Goal: Task Accomplishment & Management: Use online tool/utility

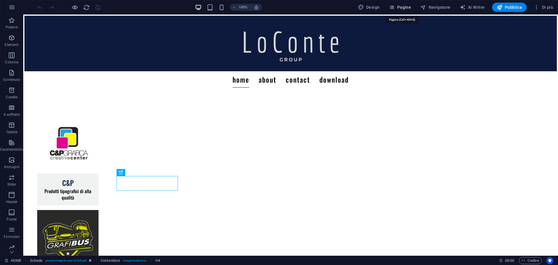
click at [393, 6] on icon "button" at bounding box center [392, 7] width 6 height 6
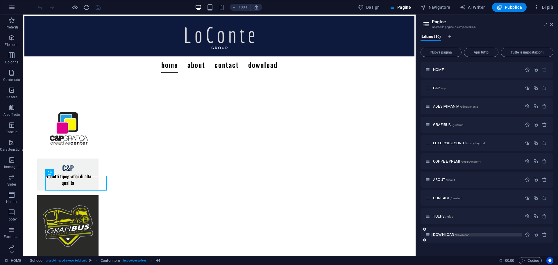
click at [449, 234] on span "DOWNLOAD /download" at bounding box center [451, 234] width 36 height 4
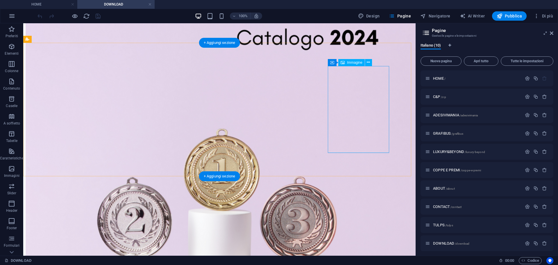
scroll to position [204, 0]
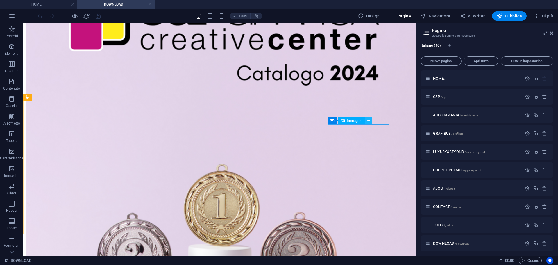
click at [367, 119] on icon at bounding box center [368, 120] width 3 height 6
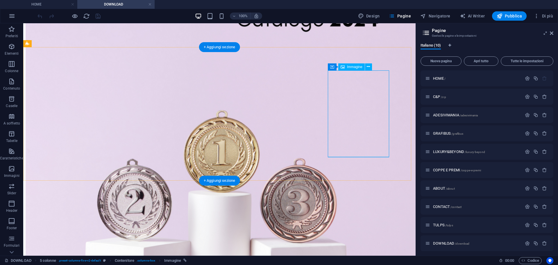
scroll to position [233, 0]
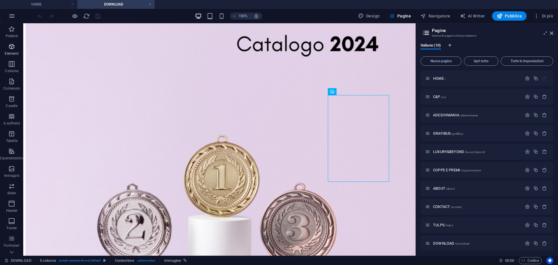
click at [4, 53] on span "Elementi" at bounding box center [12, 50] width 24 height 14
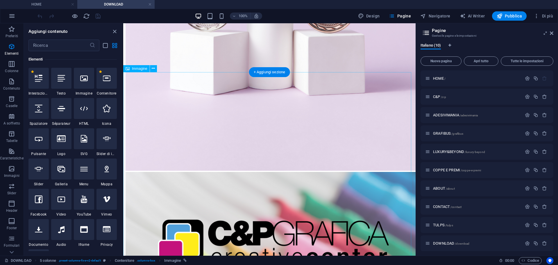
scroll to position [326, 0]
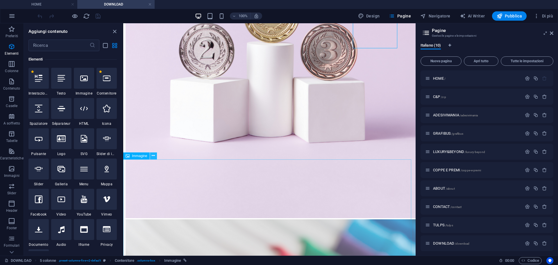
click at [152, 156] on icon at bounding box center [153, 155] width 3 height 6
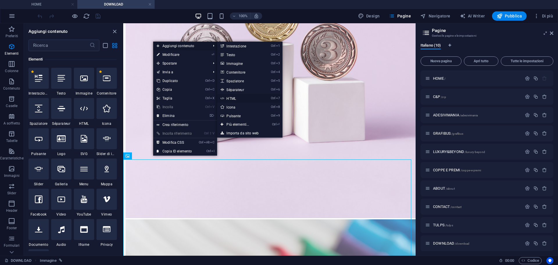
click at [228, 98] on link "Ctrl 7 HTML" at bounding box center [239, 98] width 44 height 9
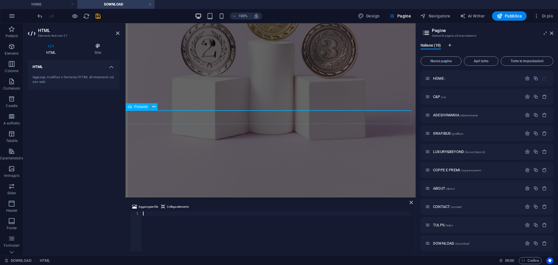
scroll to position [575, 0]
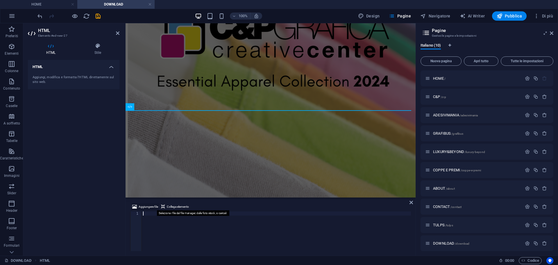
click at [152, 205] on span "Aggiungere file" at bounding box center [148, 206] width 19 height 7
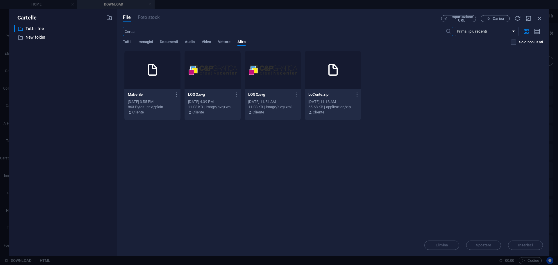
scroll to position [423, 0]
click at [495, 17] on span "Carica" at bounding box center [497, 18] width 11 height 3
click at [541, 17] on icon "button" at bounding box center [539, 18] width 6 height 6
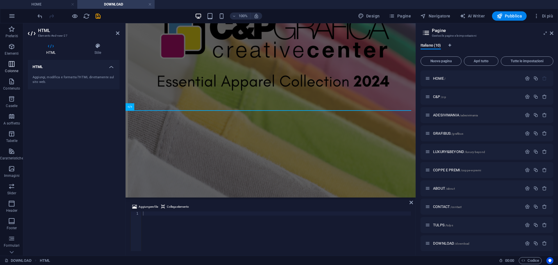
click at [14, 63] on icon "button" at bounding box center [11, 63] width 7 height 7
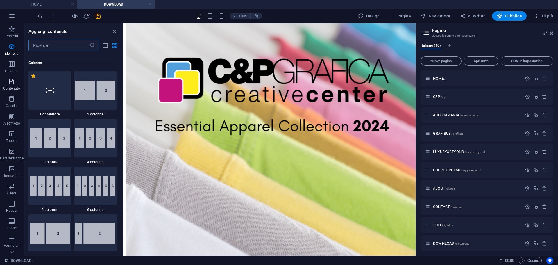
scroll to position [288, 0]
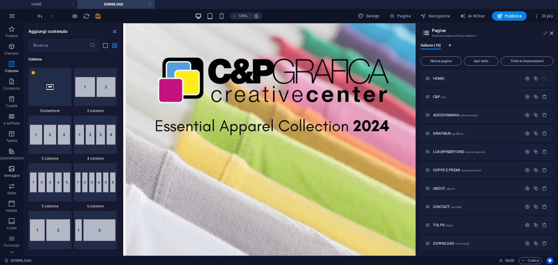
click at [14, 177] on p "Immagini" at bounding box center [11, 175] width 15 height 5
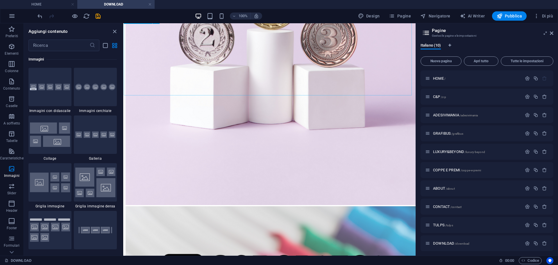
scroll to position [360, 0]
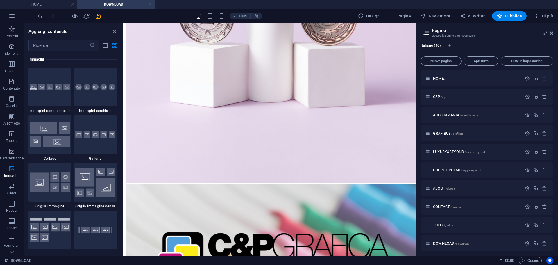
click at [110, 32] on div "Aggiungi contenuto" at bounding box center [73, 31] width 99 height 7
click at [118, 30] on div "Aggiungi contenuto" at bounding box center [73, 31] width 99 height 7
click at [115, 32] on icon "close panel" at bounding box center [114, 31] width 7 height 7
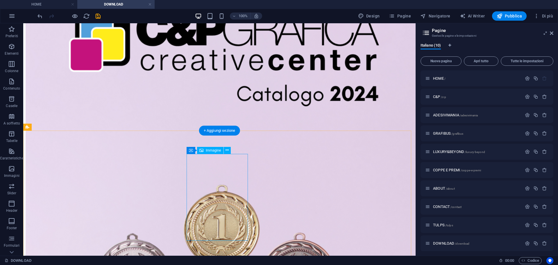
scroll to position [175, 0]
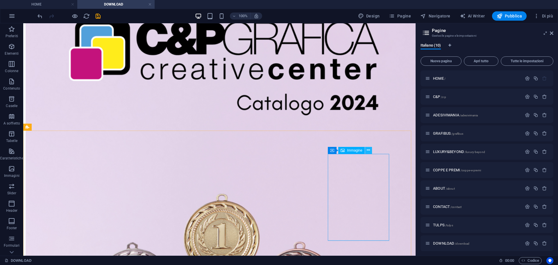
click at [370, 150] on icon at bounding box center [368, 150] width 3 height 6
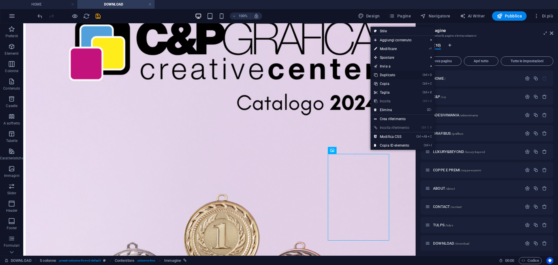
click at [394, 71] on link "Ctrl D Duplicato" at bounding box center [391, 75] width 42 height 9
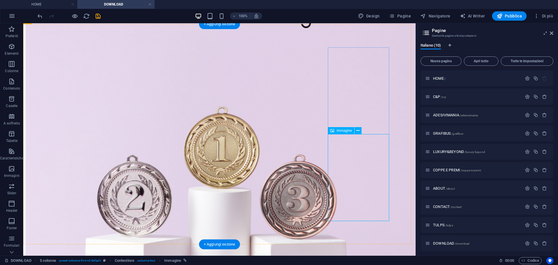
scroll to position [291, 0]
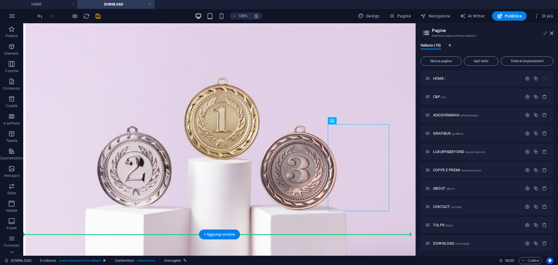
drag, startPoint x: 342, startPoint y: 139, endPoint x: 195, endPoint y: 211, distance: 163.9
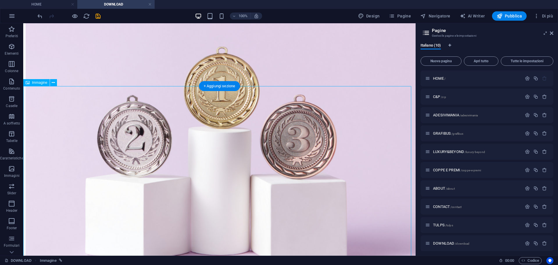
scroll to position [270, 0]
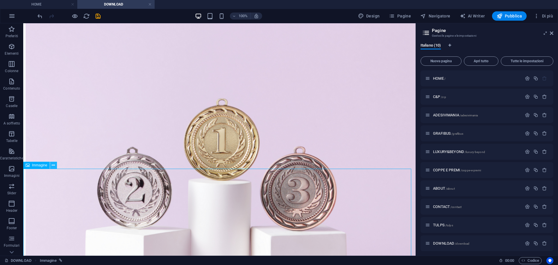
click at [51, 165] on button at bounding box center [53, 164] width 7 height 7
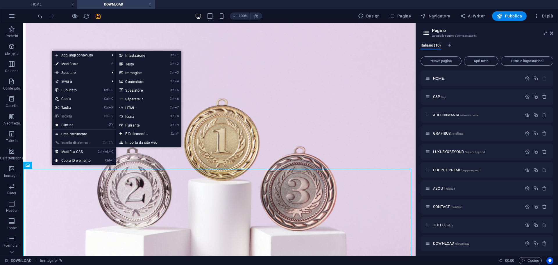
click at [90, 64] on link "⏎ Modificare" at bounding box center [73, 64] width 42 height 9
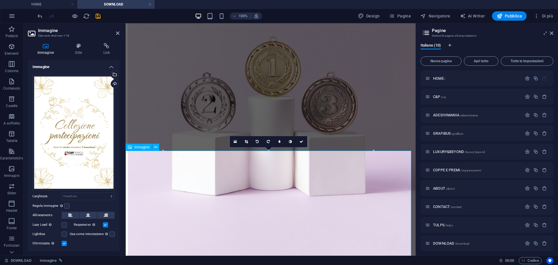
scroll to position [245, 0]
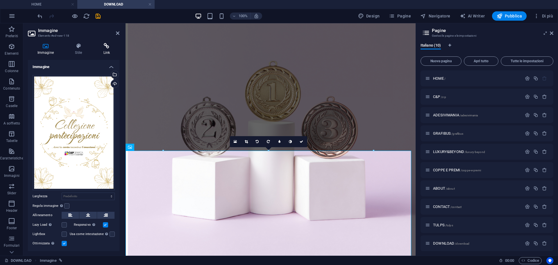
click at [110, 48] on icon at bounding box center [107, 46] width 26 height 6
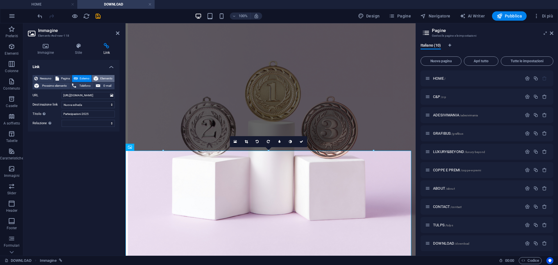
click at [106, 77] on span "Elemento" at bounding box center [106, 78] width 13 height 7
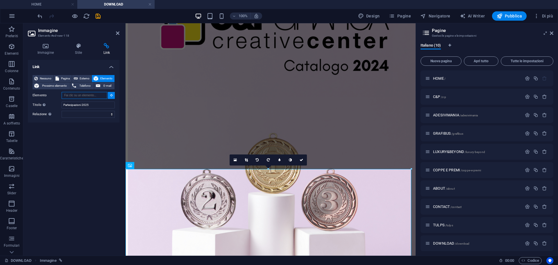
scroll to position [170, 0]
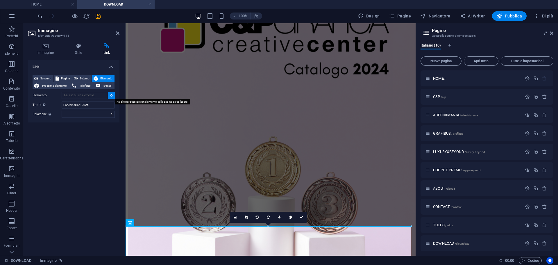
click at [113, 96] on button at bounding box center [111, 95] width 7 height 7
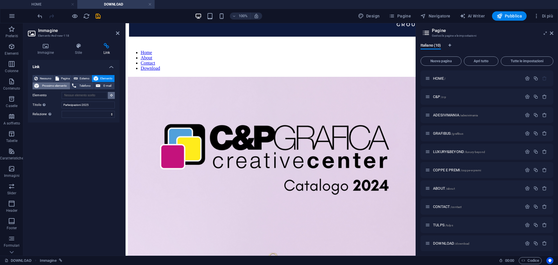
scroll to position [95, 0]
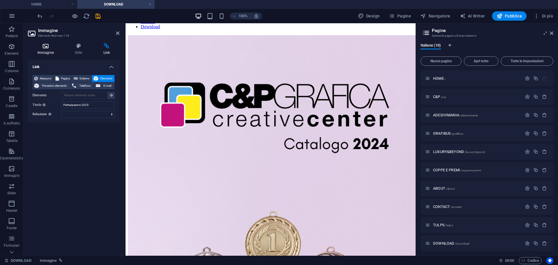
click at [48, 48] on icon at bounding box center [45, 46] width 35 height 6
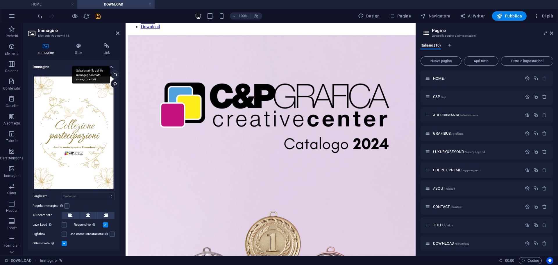
click at [114, 75] on div "Seleziona i file dal file manager, dalle foto stock, o caricali" at bounding box center [114, 75] width 9 height 9
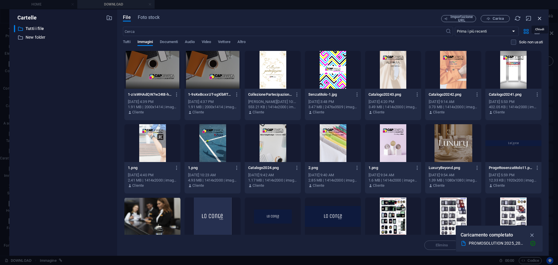
click at [538, 17] on icon "button" at bounding box center [539, 18] width 6 height 6
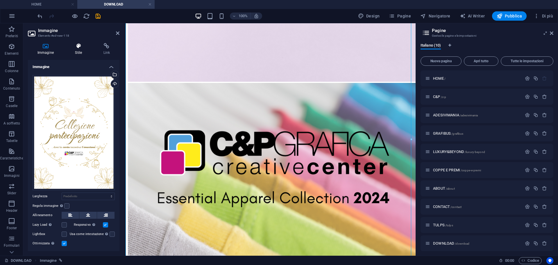
click at [73, 49] on h4 "Stile" at bounding box center [80, 49] width 28 height 12
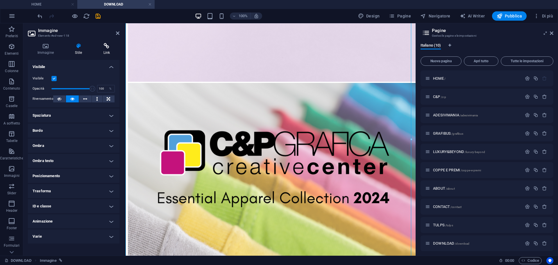
click at [98, 50] on h4 "Link" at bounding box center [107, 49] width 26 height 12
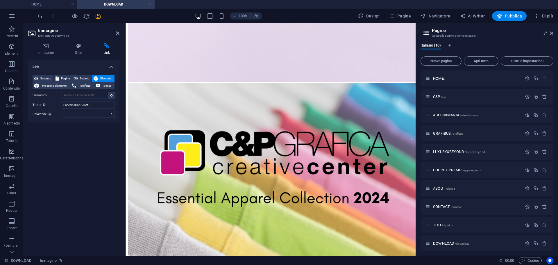
click at [88, 95] on input "Elemento" at bounding box center [85, 95] width 46 height 7
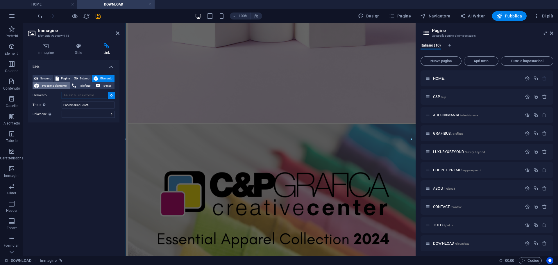
scroll to position [383, 0]
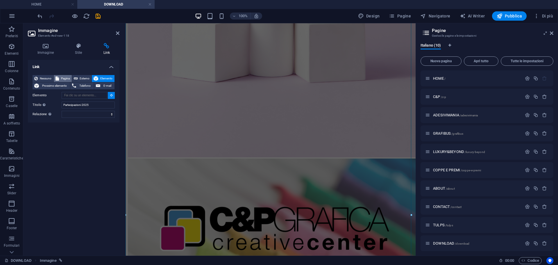
click at [61, 75] on span "Pagina" at bounding box center [65, 78] width 9 height 7
select select
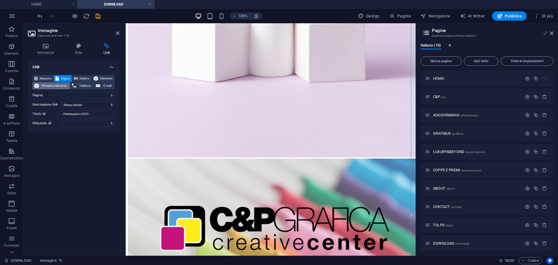
click at [61, 85] on span "Prossimo elemento" at bounding box center [55, 85] width 28 height 7
drag, startPoint x: 95, startPoint y: 108, endPoint x: 30, endPoint y: 108, distance: 64.8
click at [30, 108] on div "Nessuno Pagina Esterno Elemento Prossimo elemento Telefono E-mail Imposta un co…" at bounding box center [73, 97] width 91 height 54
click at [100, 74] on div "Nessuno Pagina Esterno Elemento Prossimo elemento Telefono E-mail Imposta un co…" at bounding box center [73, 97] width 91 height 54
click at [100, 77] on button "Elemento" at bounding box center [103, 78] width 23 height 7
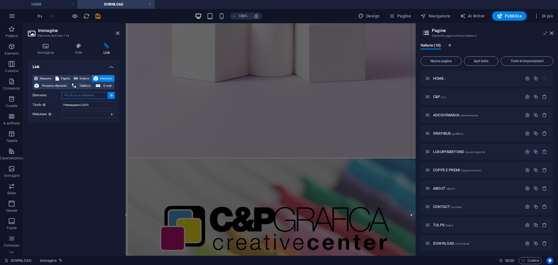
scroll to position [308, 0]
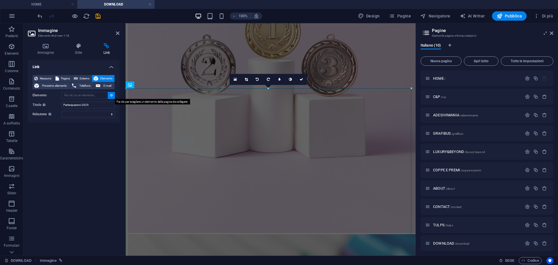
click at [108, 96] on button at bounding box center [111, 95] width 7 height 7
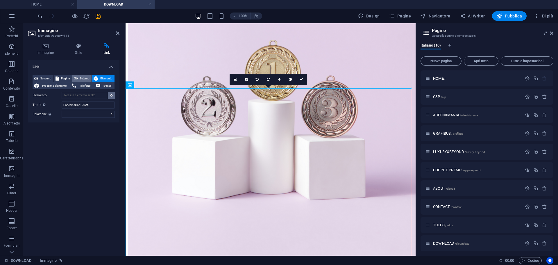
scroll to position [232, 0]
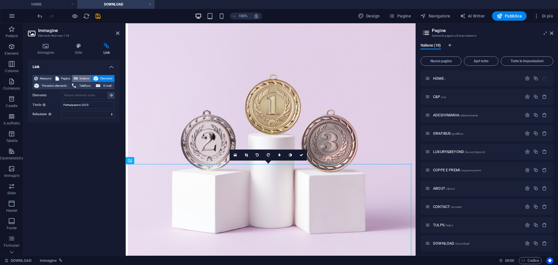
click at [84, 77] on span "Esterno" at bounding box center [85, 78] width 10 height 7
select select "blank"
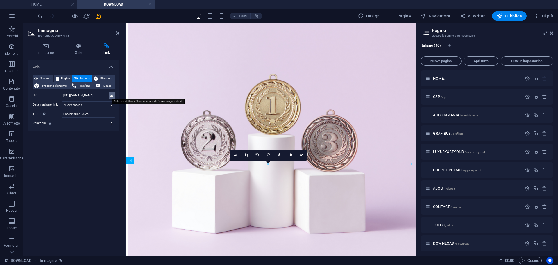
scroll to position [0, 0]
click at [111, 97] on icon at bounding box center [111, 95] width 3 height 6
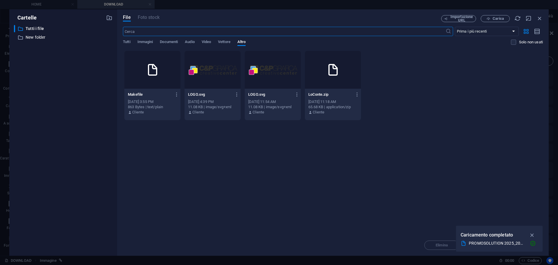
scroll to position [233, 0]
click at [46, 39] on p "New folder" at bounding box center [64, 37] width 76 height 7
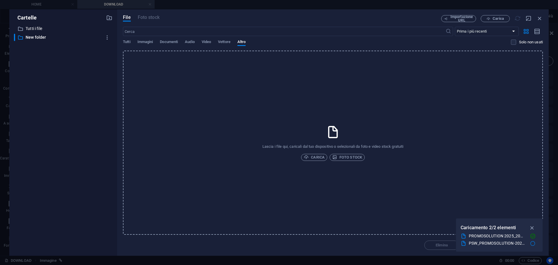
type input "[URL][DOMAIN_NAME]"
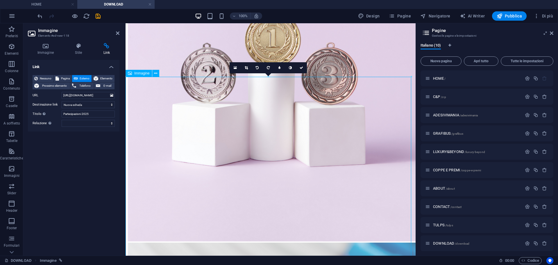
scroll to position [290, 0]
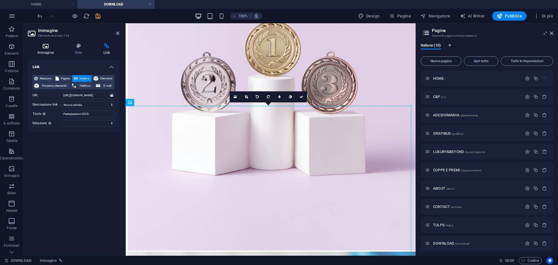
click at [43, 48] on icon at bounding box center [45, 46] width 35 height 6
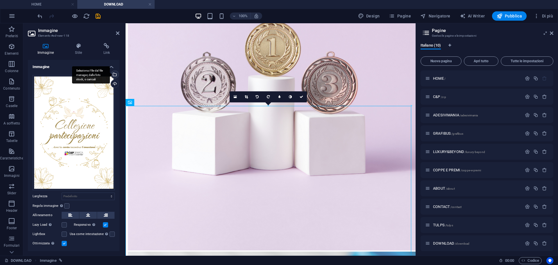
click at [114, 73] on div "Seleziona i file dal file manager, dalle foto stock, o caricali" at bounding box center [114, 75] width 9 height 9
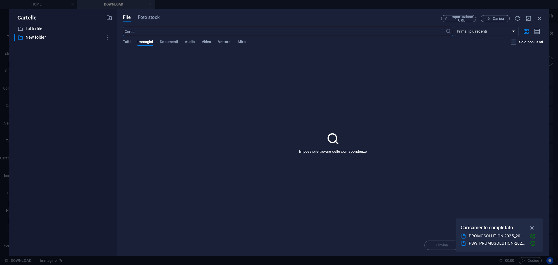
scroll to position [292, 0]
click at [499, 18] on span "Carica" at bounding box center [497, 18] width 11 height 3
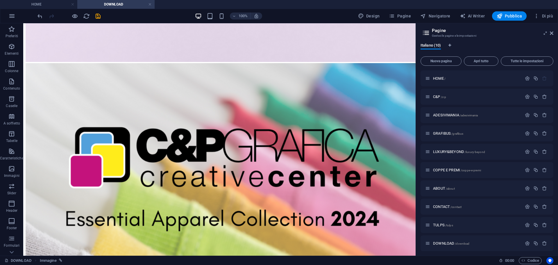
scroll to position [801, 0]
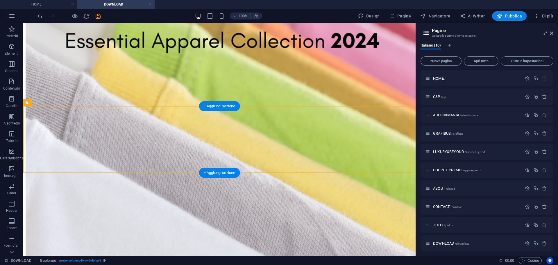
drag, startPoint x: 211, startPoint y: 171, endPoint x: 312, endPoint y: 125, distance: 111.3
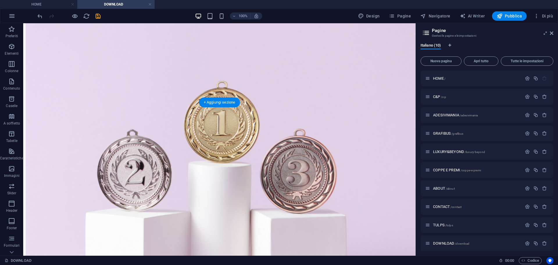
scroll to position [249, 0]
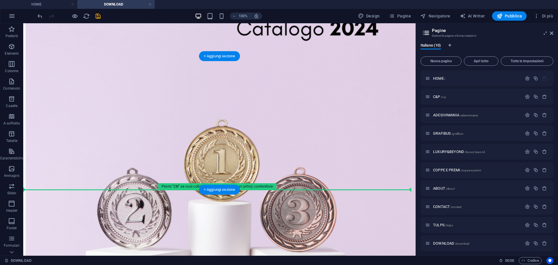
drag, startPoint x: 301, startPoint y: 203, endPoint x: 294, endPoint y: 180, distance: 24.3
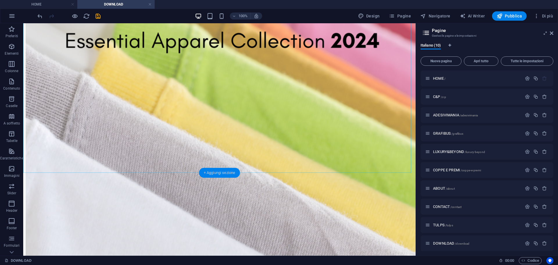
click at [217, 173] on div "+ Aggiungi sezione" at bounding box center [219, 173] width 41 height 10
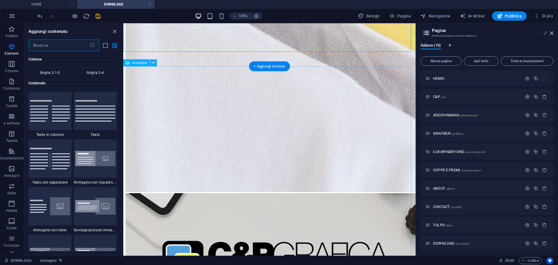
scroll to position [1016, 0]
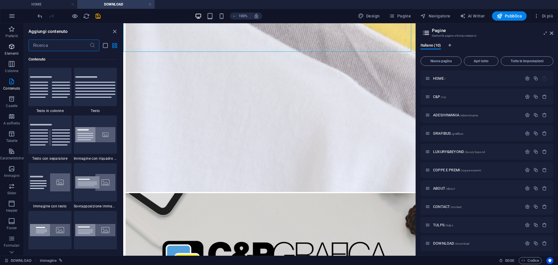
click at [14, 48] on icon "button" at bounding box center [11, 46] width 7 height 7
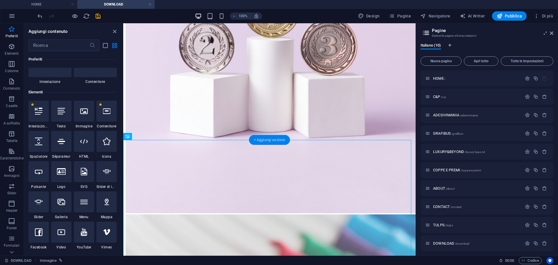
scroll to position [272, 0]
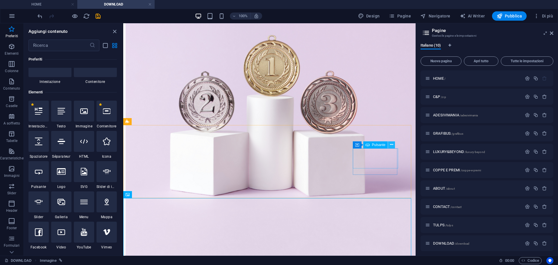
click at [393, 145] on button at bounding box center [391, 144] width 7 height 7
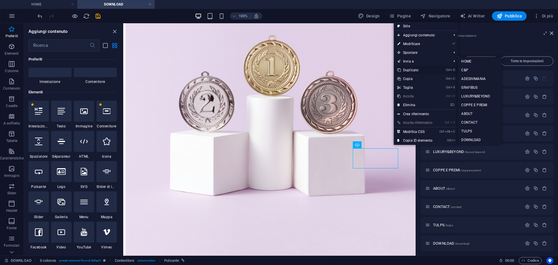
drag, startPoint x: 286, startPoint y: 65, endPoint x: 412, endPoint y: 68, distance: 126.1
click at [412, 68] on link "Ctrl D Duplicato" at bounding box center [415, 70] width 42 height 9
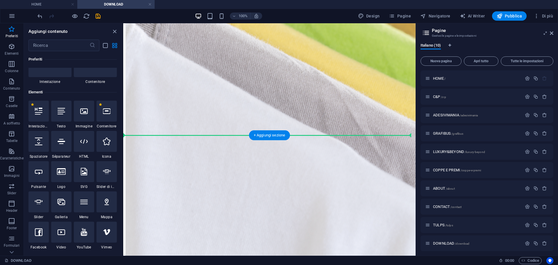
drag, startPoint x: 376, startPoint y: 176, endPoint x: 252, endPoint y: 126, distance: 133.5
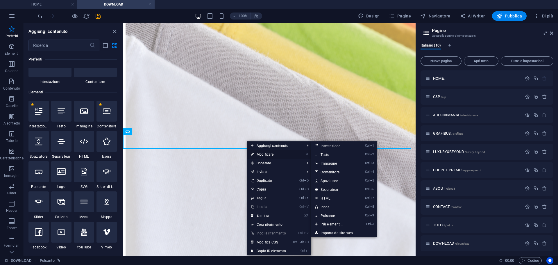
click at [262, 153] on link "⏎ Modificare" at bounding box center [268, 154] width 42 height 9
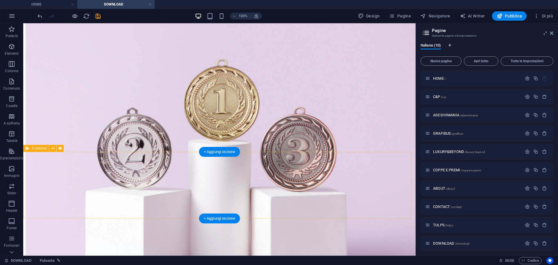
scroll to position [316, 0]
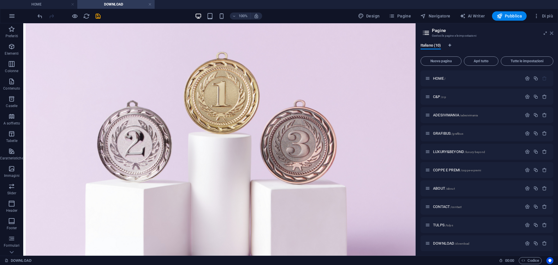
click at [550, 33] on icon at bounding box center [550, 33] width 3 height 5
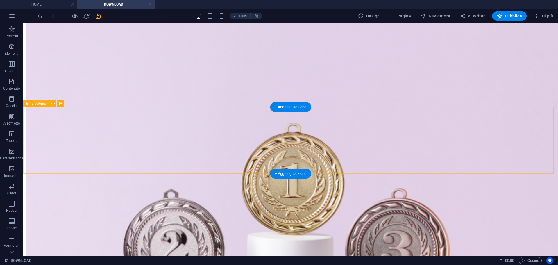
scroll to position [320, 0]
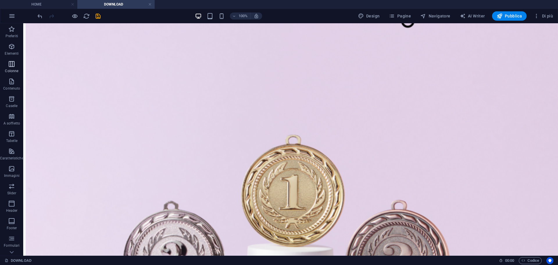
click at [11, 65] on icon "button" at bounding box center [11, 63] width 7 height 7
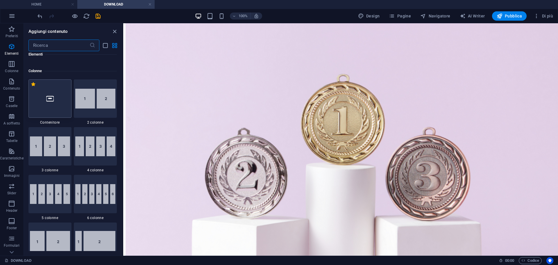
scroll to position [288, 0]
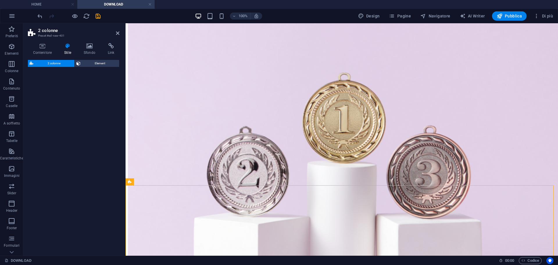
select select "rem"
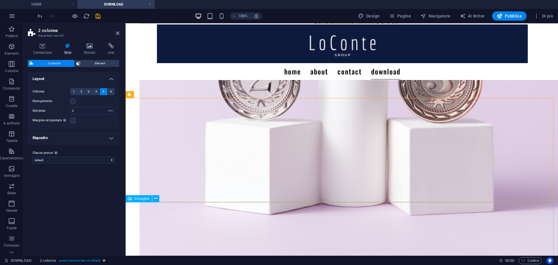
scroll to position [410, 0]
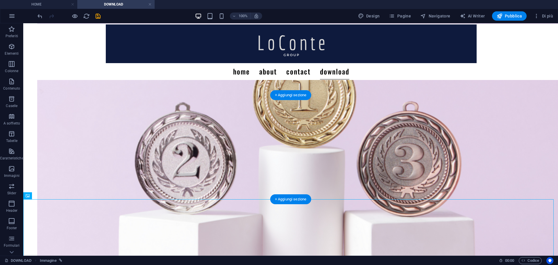
drag, startPoint x: 109, startPoint y: 226, endPoint x: 139, endPoint y: 151, distance: 80.2
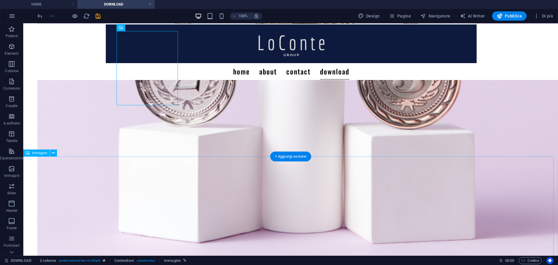
scroll to position [439, 0]
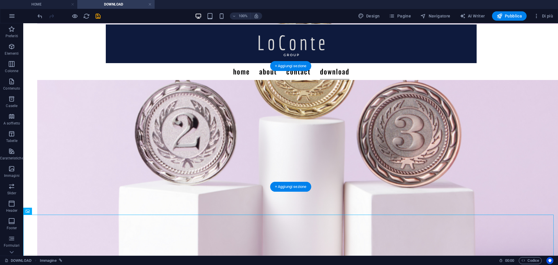
drag, startPoint x: 191, startPoint y: 229, endPoint x: 219, endPoint y: 131, distance: 102.4
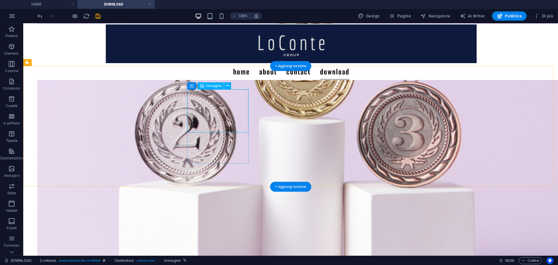
scroll to position [352, 0]
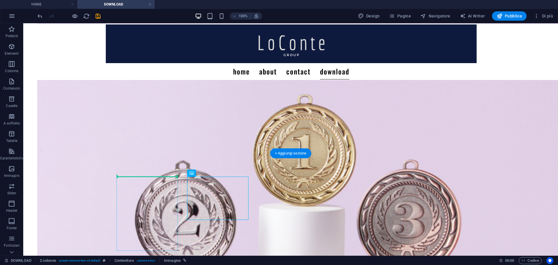
drag, startPoint x: 215, startPoint y: 202, endPoint x: 157, endPoint y: 201, distance: 58.7
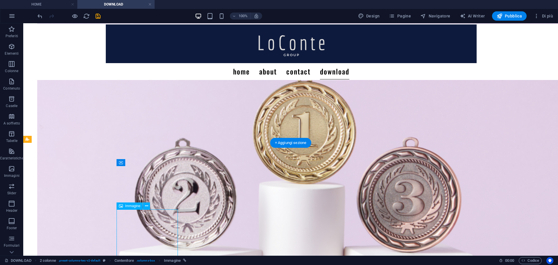
scroll to position [375, 0]
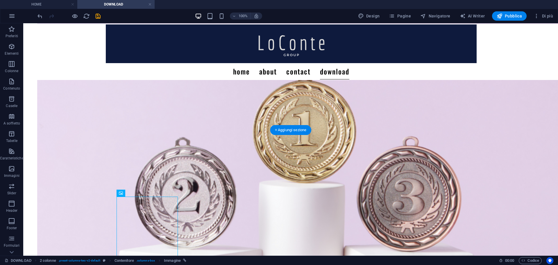
drag, startPoint x: 146, startPoint y: 240, endPoint x: 228, endPoint y: 182, distance: 101.2
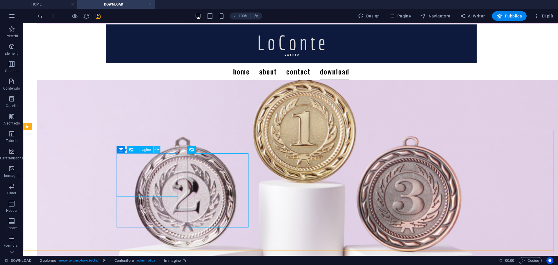
click at [157, 149] on icon at bounding box center [156, 149] width 3 height 6
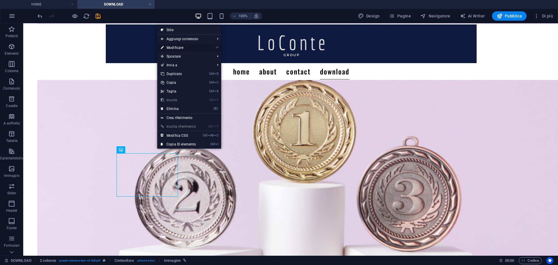
click at [175, 48] on link "⏎ Modificare" at bounding box center [178, 47] width 42 height 9
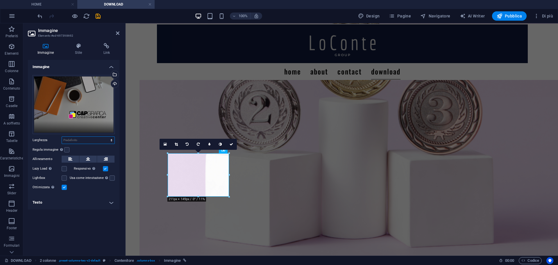
click at [76, 139] on select "Predefinito automatico px rem % em vh vw" at bounding box center [88, 139] width 53 height 7
click at [62, 136] on select "Predefinito automatico px rem % em vh vw" at bounding box center [88, 139] width 53 height 7
select select "DISABLED_OPTION_VALUE"
click at [120, 32] on aside "Immagine Elemento #ed-697398692 Immagine Stile Link Immagine Trascina qui i fil…" at bounding box center [74, 139] width 102 height 232
click at [118, 33] on icon at bounding box center [117, 33] width 3 height 5
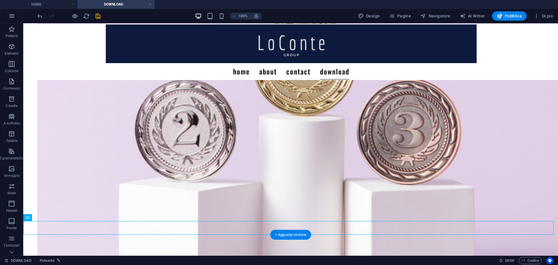
scroll to position [443, 0]
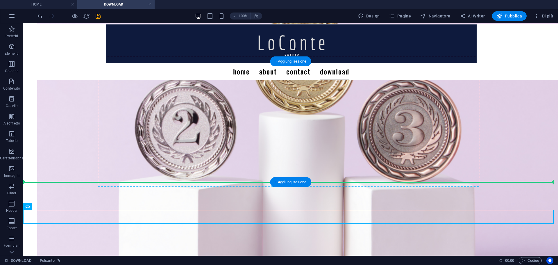
drag, startPoint x: 284, startPoint y: 246, endPoint x: 136, endPoint y: 142, distance: 181.0
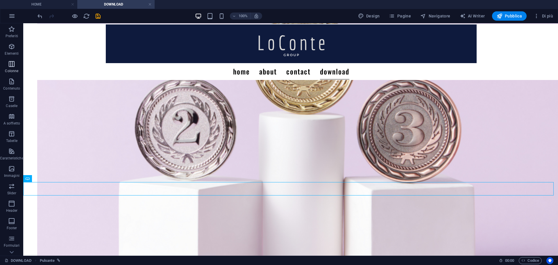
click at [9, 64] on icon "button" at bounding box center [11, 63] width 7 height 7
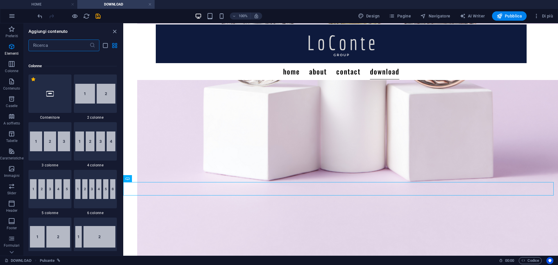
scroll to position [288, 0]
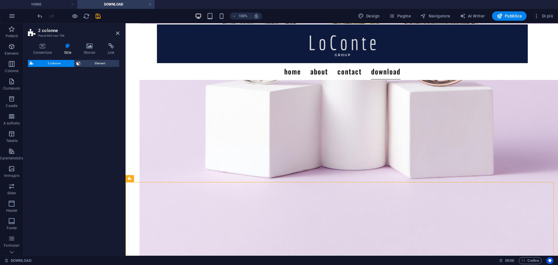
select select "rem"
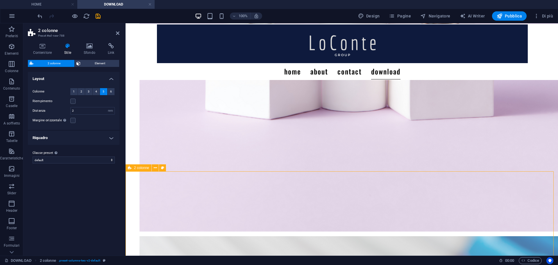
scroll to position [560, 0]
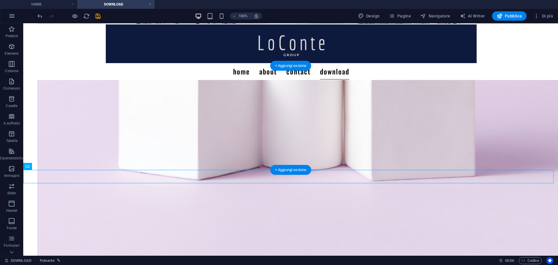
drag, startPoint x: 243, startPoint y: 175, endPoint x: 150, endPoint y: 120, distance: 107.5
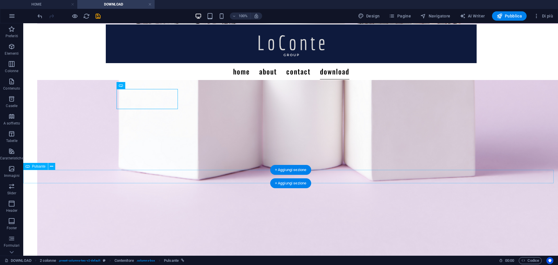
drag, startPoint x: 305, startPoint y: 197, endPoint x: 263, endPoint y: 175, distance: 47.3
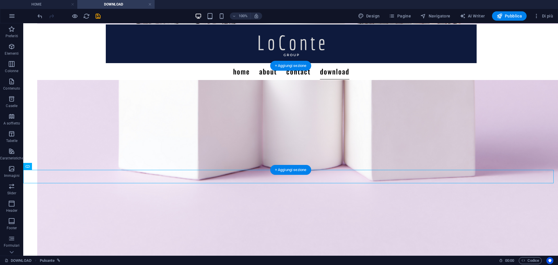
drag, startPoint x: 262, startPoint y: 177, endPoint x: 203, endPoint y: 128, distance: 77.0
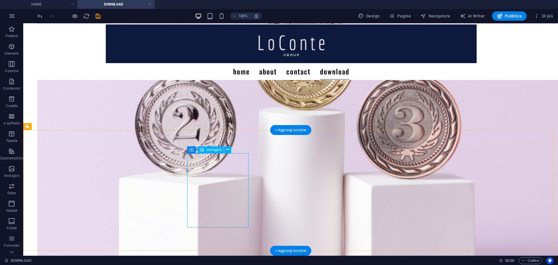
scroll to position [452, 0]
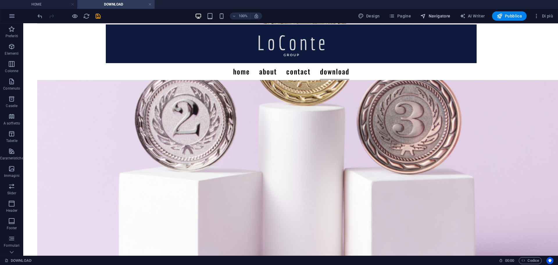
click at [437, 15] on span "Navigatore" at bounding box center [435, 16] width 30 height 6
select select "8367929-it"
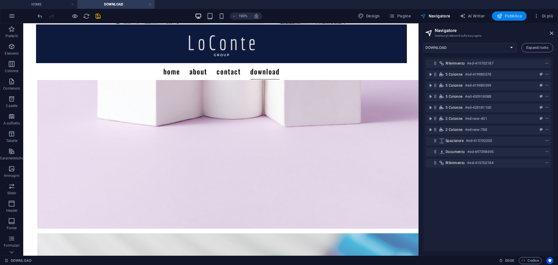
click at [512, 17] on span "Pubblica" at bounding box center [509, 16] width 26 height 6
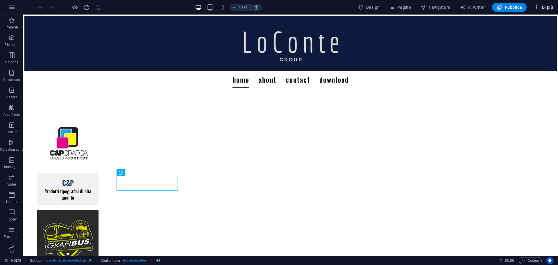
click at [540, 9] on span "Di più" at bounding box center [542, 7] width 19 height 6
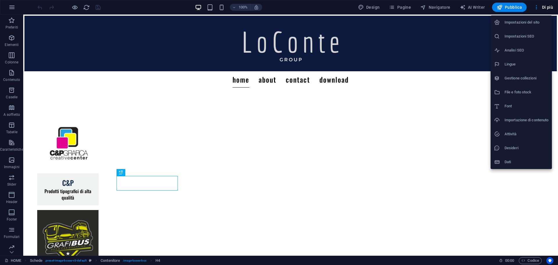
click at [391, 7] on div at bounding box center [279, 132] width 558 height 265
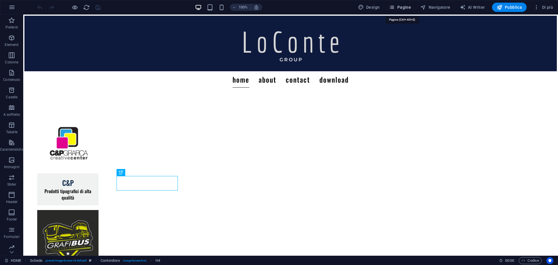
click at [392, 9] on icon "button" at bounding box center [392, 7] width 6 height 6
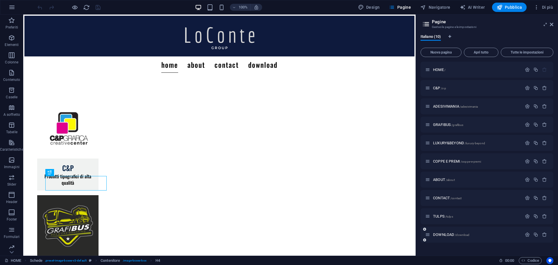
click at [430, 234] on div "DOWNLOAD /download" at bounding box center [473, 234] width 97 height 7
click at [442, 238] on div "DOWNLOAD /download" at bounding box center [486, 234] width 133 height 16
click at [440, 236] on div "DOWNLOAD /download" at bounding box center [473, 234] width 97 height 7
click at [440, 234] on span "DOWNLOAD /download" at bounding box center [451, 234] width 36 height 4
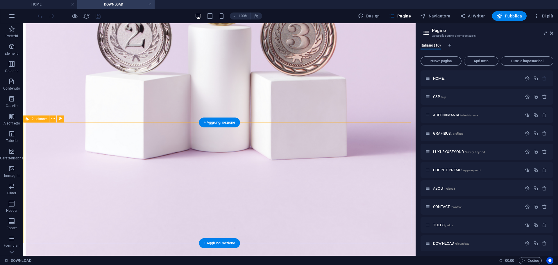
scroll to position [494, 0]
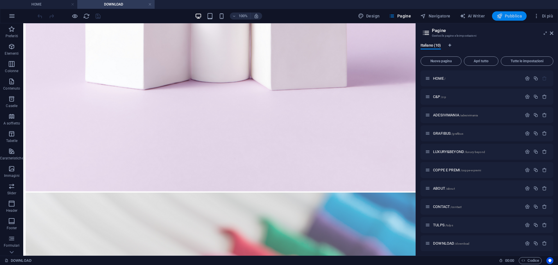
click at [511, 17] on span "Pubblica" at bounding box center [509, 16] width 26 height 6
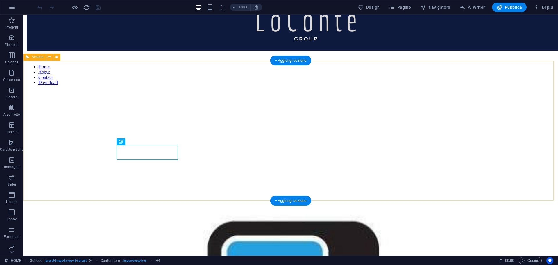
scroll to position [69, 0]
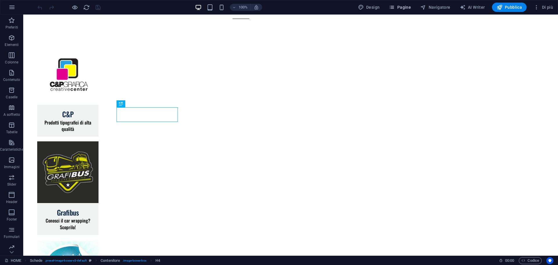
click at [394, 5] on icon "button" at bounding box center [392, 7] width 6 height 6
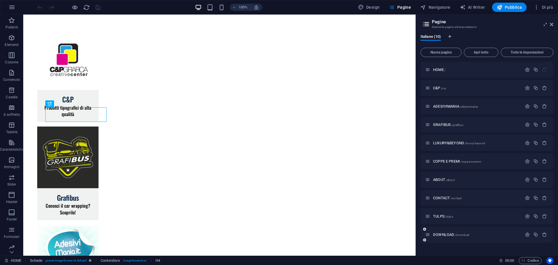
click at [442, 236] on div "DOWNLOAD /download" at bounding box center [473, 234] width 97 height 7
click at [441, 233] on span "DOWNLOAD /download" at bounding box center [451, 234] width 36 height 4
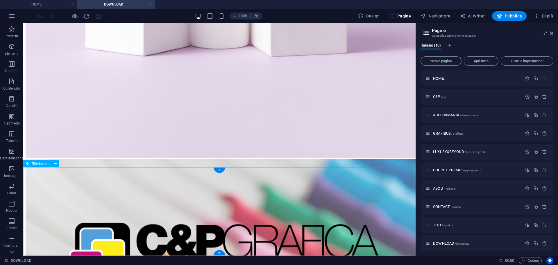
scroll to position [539, 0]
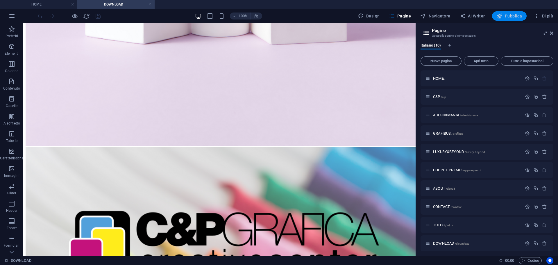
click at [504, 14] on span "Pubblica" at bounding box center [509, 16] width 26 height 6
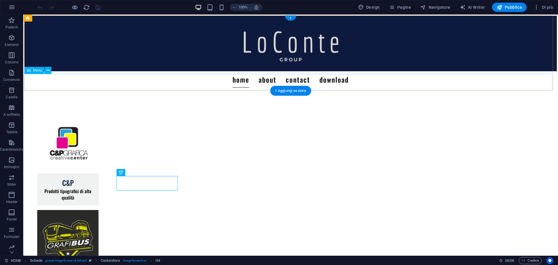
click at [341, 81] on nav "Home About Contact Download" at bounding box center [290, 79] width 532 height 16
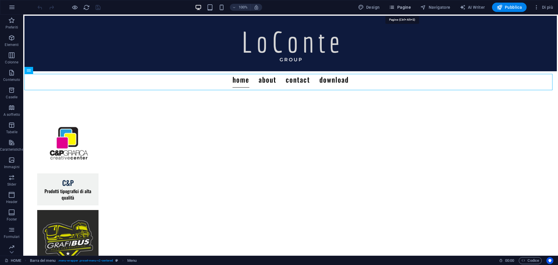
click at [407, 3] on button "Pagine" at bounding box center [399, 7] width 27 height 9
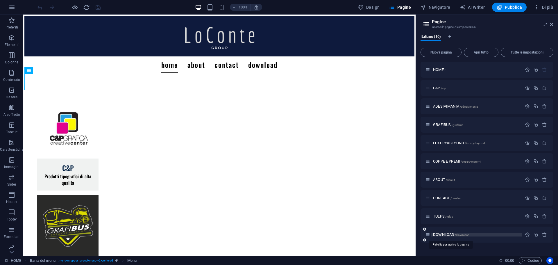
click at [434, 233] on span "DOWNLOAD /download" at bounding box center [451, 234] width 36 height 4
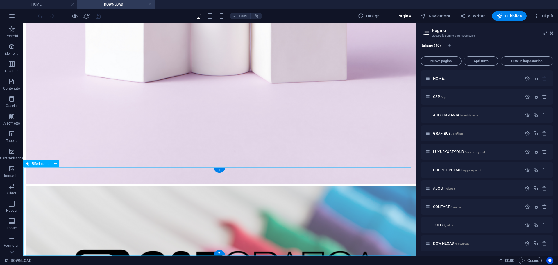
scroll to position [539, 0]
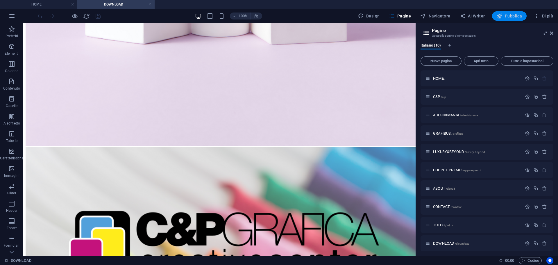
click at [504, 17] on span "Pubblica" at bounding box center [509, 16] width 26 height 6
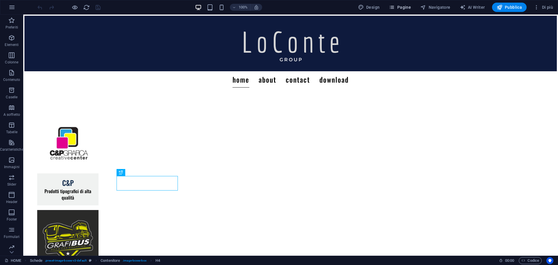
click at [407, 5] on span "Pagine" at bounding box center [400, 7] width 22 height 6
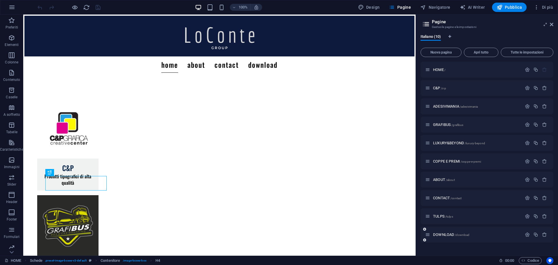
click at [443, 230] on div "DOWNLOAD /download" at bounding box center [486, 234] width 133 height 16
click at [441, 235] on span "DOWNLOAD /download" at bounding box center [451, 234] width 36 height 4
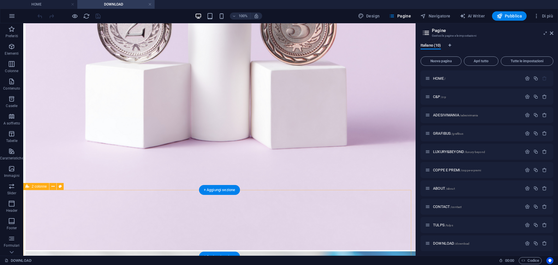
scroll to position [436, 0]
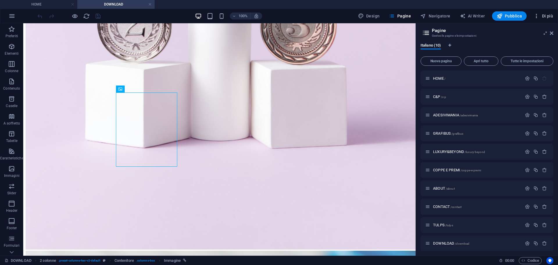
click at [541, 15] on span "Di più" at bounding box center [542, 16] width 19 height 6
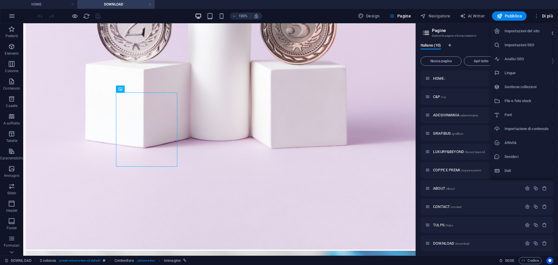
click at [290, 177] on div at bounding box center [279, 132] width 558 height 265
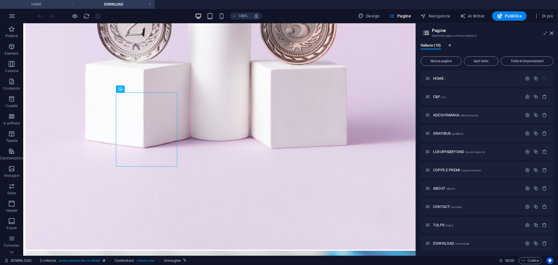
click at [73, 6] on link at bounding box center [72, 5] width 3 height 6
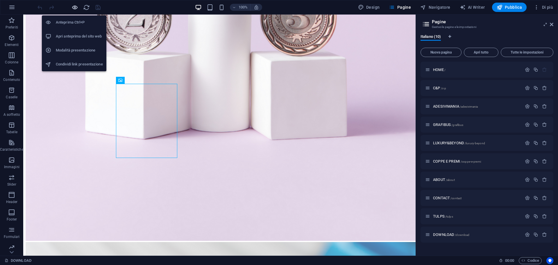
click at [75, 8] on icon "button" at bounding box center [74, 7] width 7 height 7
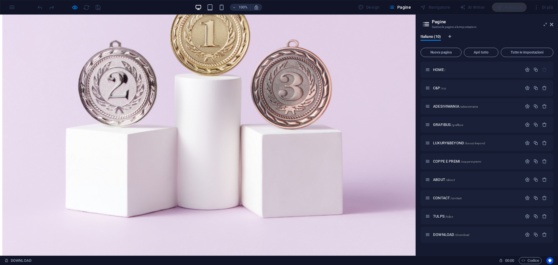
scroll to position [356, 0]
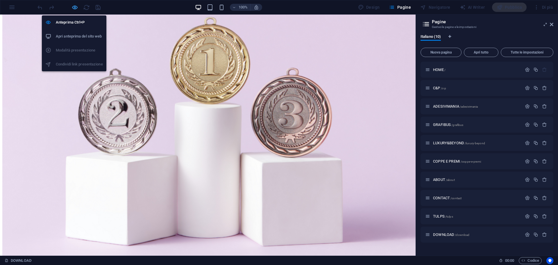
click at [75, 8] on icon "button" at bounding box center [74, 7] width 7 height 7
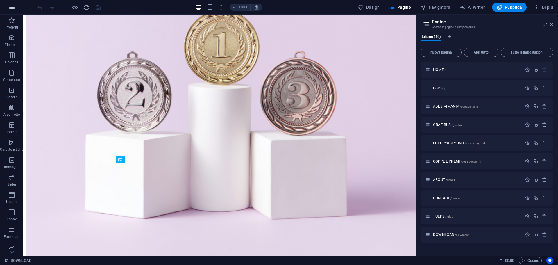
click at [8, 10] on button "button" at bounding box center [12, 7] width 14 height 14
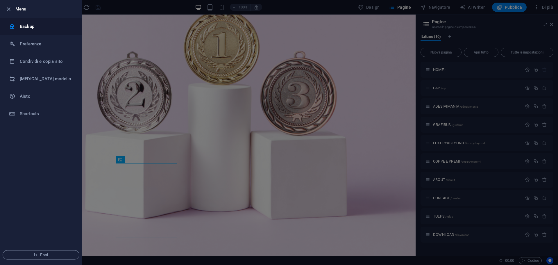
drag, startPoint x: 21, startPoint y: 31, endPoint x: 24, endPoint y: 30, distance: 3.0
click at [22, 31] on li "Backup" at bounding box center [40, 26] width 81 height 17
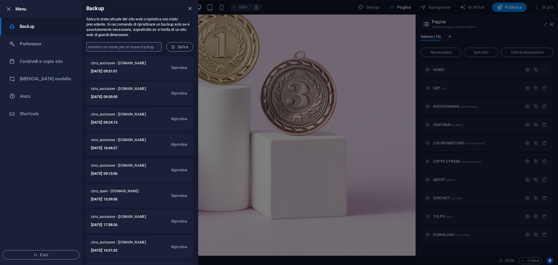
click at [125, 46] on input "text" at bounding box center [123, 46] width 75 height 9
type input "nuovo catalogo ottobre 25"
click at [182, 48] on span "Salva" at bounding box center [179, 46] width 17 height 5
click at [191, 9] on icon "close" at bounding box center [189, 8] width 7 height 7
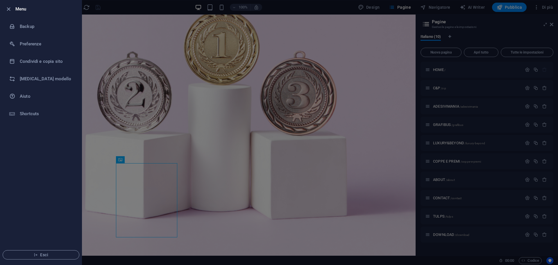
click at [219, 165] on div at bounding box center [279, 132] width 558 height 265
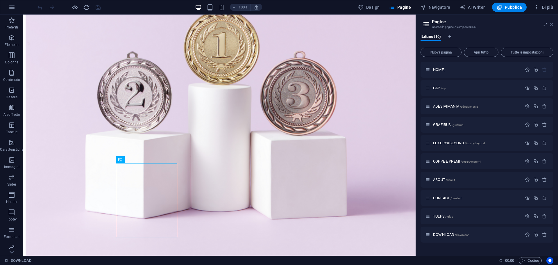
click at [551, 24] on icon at bounding box center [550, 24] width 3 height 5
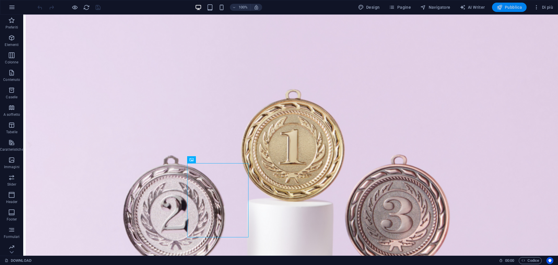
click at [523, 7] on button "Pubblica" at bounding box center [509, 7] width 35 height 9
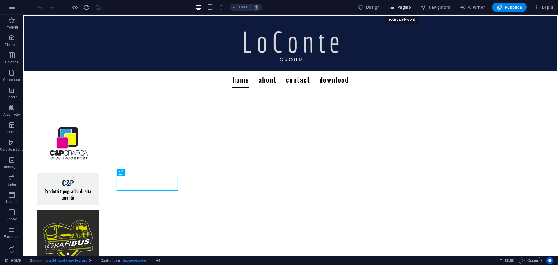
click at [391, 9] on icon "button" at bounding box center [392, 7] width 6 height 6
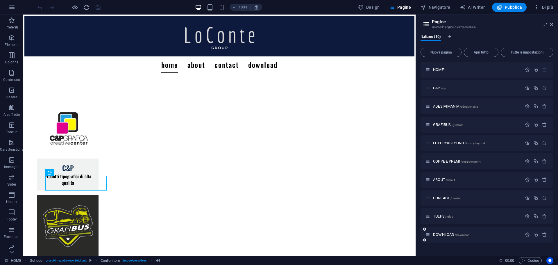
click at [435, 236] on div "DOWNLOAD /download" at bounding box center [473, 234] width 97 height 7
click at [436, 236] on span "DOWNLOAD /download" at bounding box center [451, 234] width 36 height 4
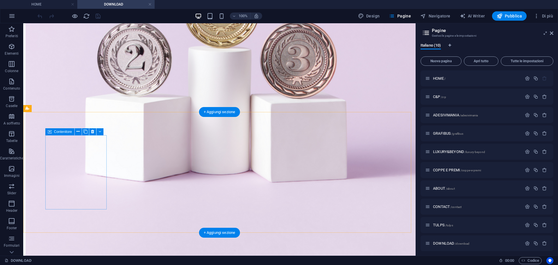
scroll to position [407, 0]
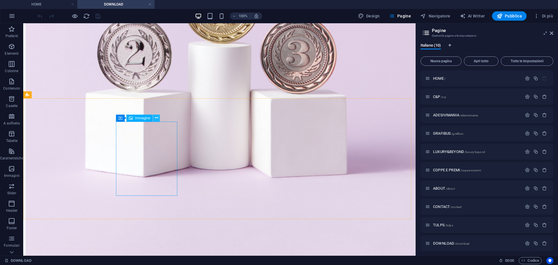
click at [157, 120] on icon at bounding box center [156, 118] width 3 height 6
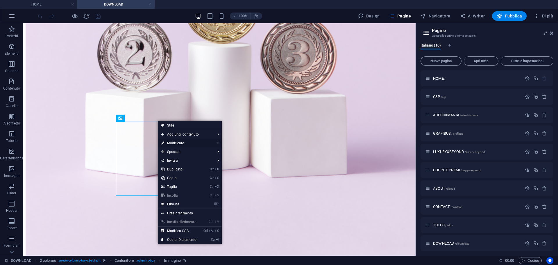
click at [171, 142] on link "⏎ Modificare" at bounding box center [179, 143] width 42 height 9
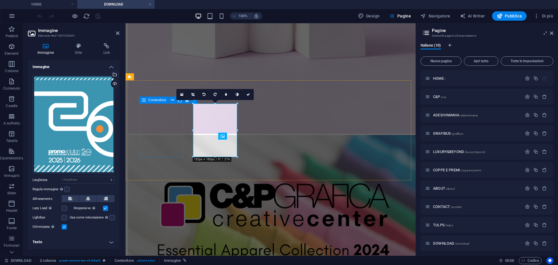
scroll to position [389, 0]
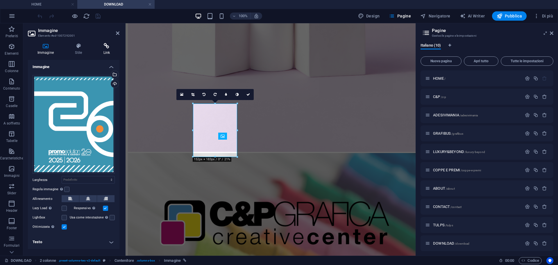
click at [107, 45] on icon at bounding box center [107, 46] width 26 height 6
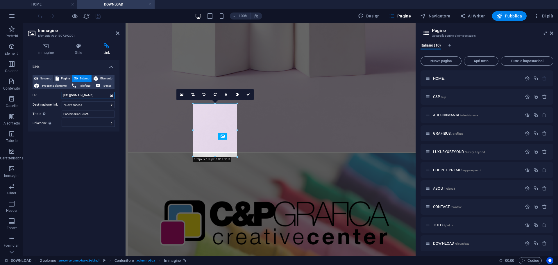
click at [75, 92] on input "[URL][DOMAIN_NAME]" at bounding box center [88, 95] width 53 height 7
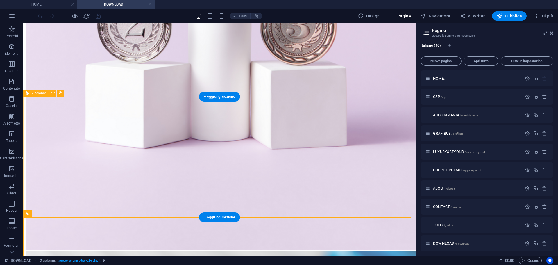
scroll to position [465, 0]
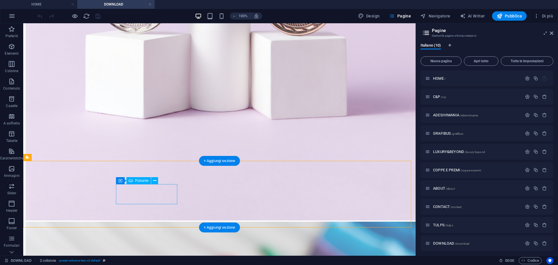
click at [156, 183] on icon at bounding box center [154, 180] width 3 height 6
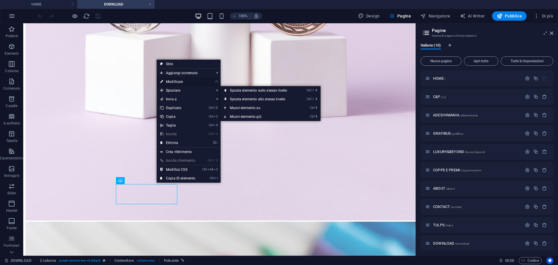
click at [179, 82] on link "⏎ Modificare" at bounding box center [178, 81] width 42 height 9
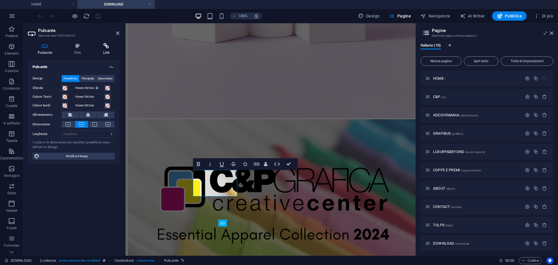
click at [106, 48] on icon at bounding box center [106, 46] width 26 height 6
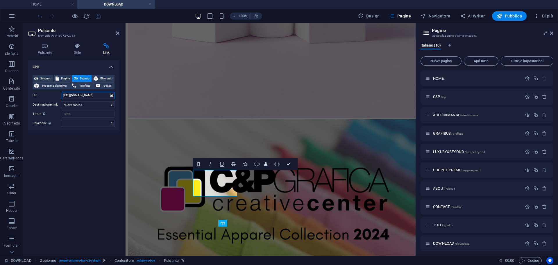
click at [93, 94] on input "[URL][DOMAIN_NAME]" at bounding box center [88, 95] width 53 height 7
paste input "9658936/PSW_PROMOSOLUTION-2025-2026-CONPREZZI_protected-mzUrLf-CkldaO39Rl3mKcA"
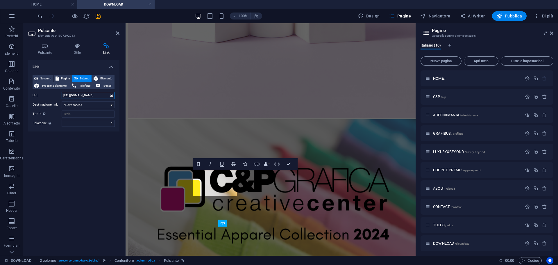
type input "[URL][DOMAIN_NAME]"
click at [88, 151] on div "Link Nessuno Pagina Esterno Elemento Prossimo elemento Telefono E-mail Pagina H…" at bounding box center [73, 155] width 91 height 191
click at [99, 14] on icon "save" at bounding box center [98, 16] width 7 height 7
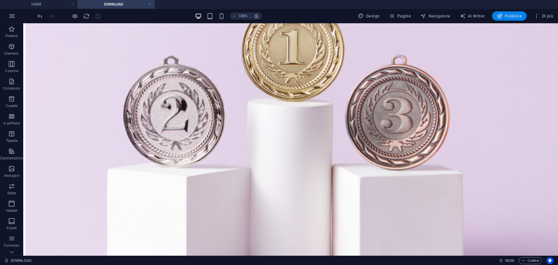
click at [509, 18] on span "Pubblica" at bounding box center [509, 16] width 26 height 6
